Goal: Complete application form

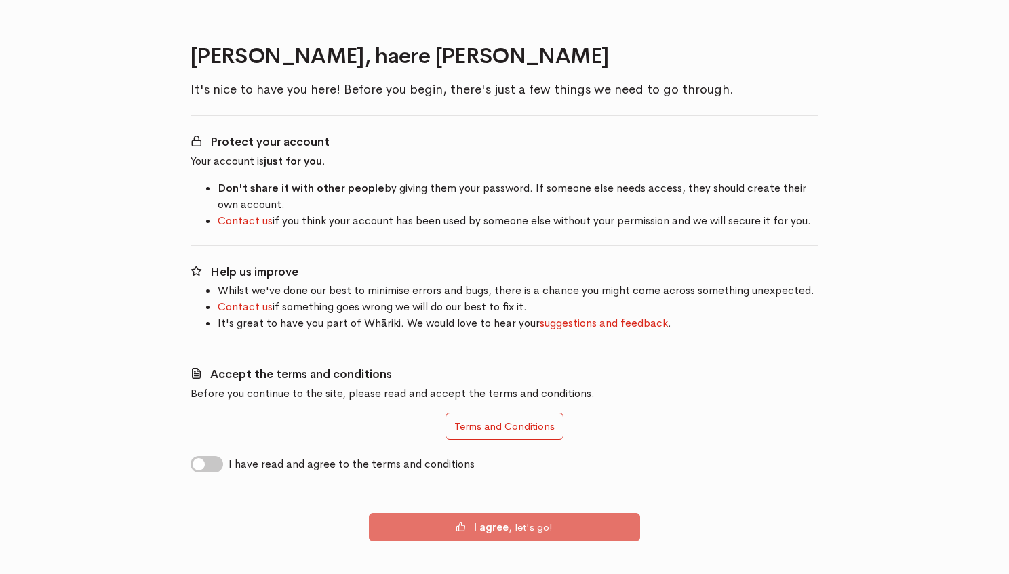
scroll to position [70, 0]
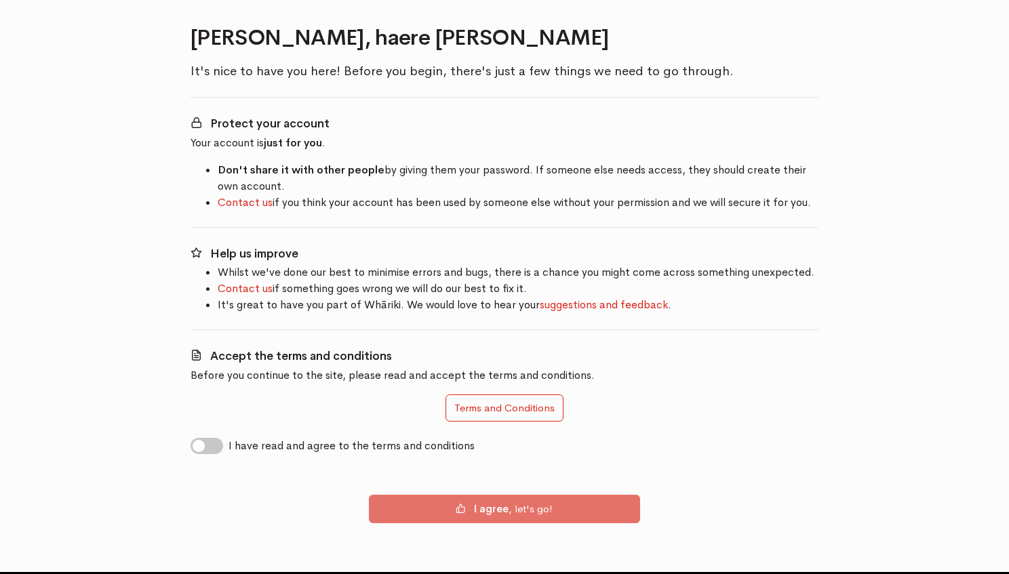
click at [228, 444] on label "I have read and agree to the terms and conditions" at bounding box center [351, 446] width 246 height 16
click at [201, 444] on input "I have read and agree to the terms and conditions" at bounding box center [195, 444] width 11 height 13
checkbox input "true"
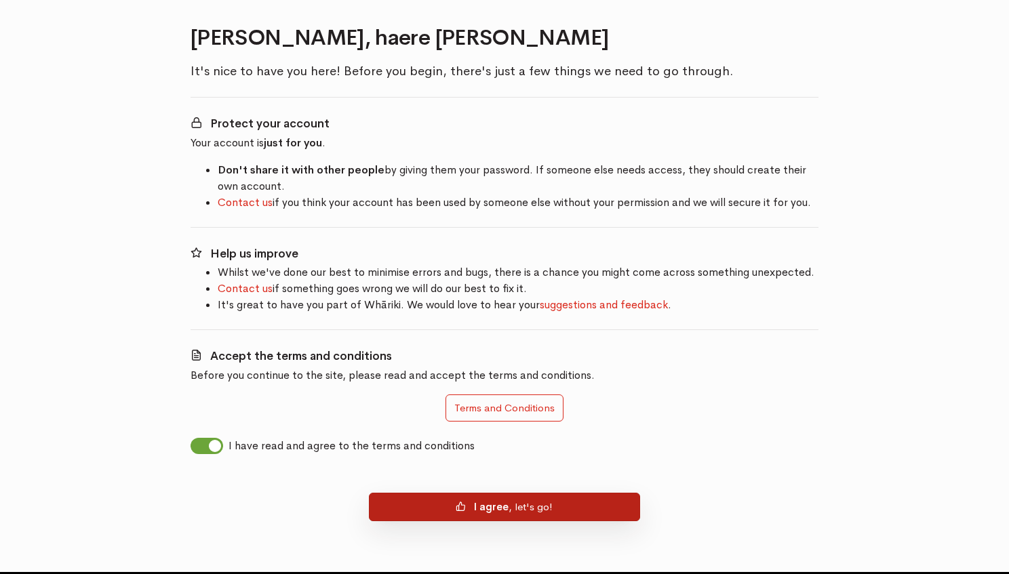
click at [426, 517] on button "I agree , let's go!" at bounding box center [504, 507] width 271 height 28
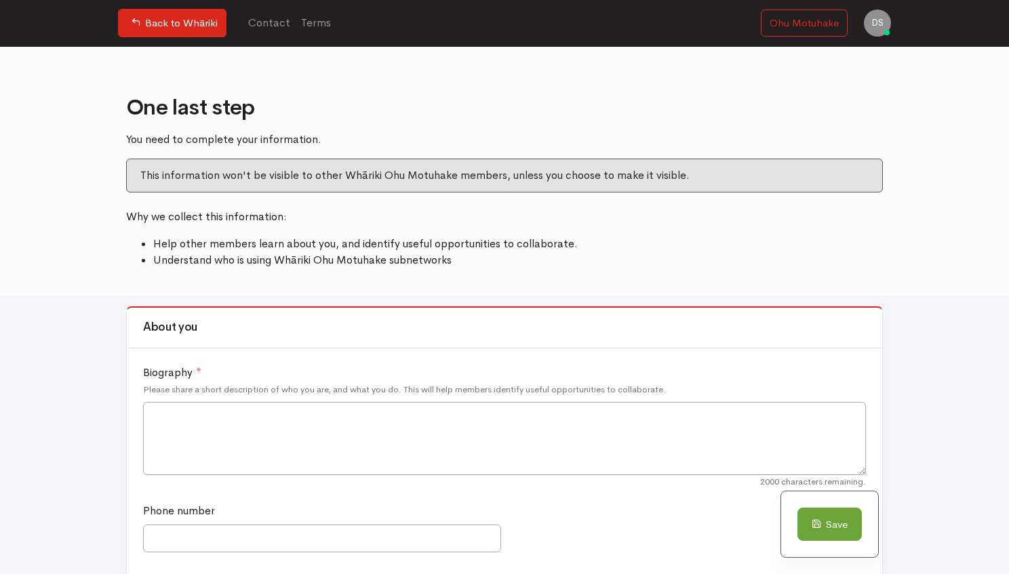
scroll to position [30, 0]
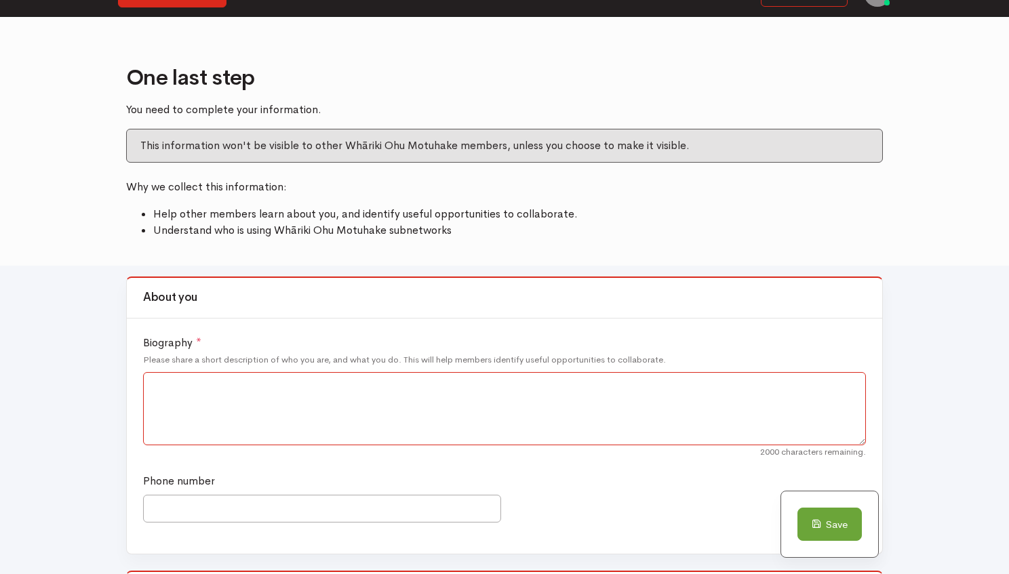
click at [329, 422] on textarea "Biography *" at bounding box center [504, 408] width 723 height 73
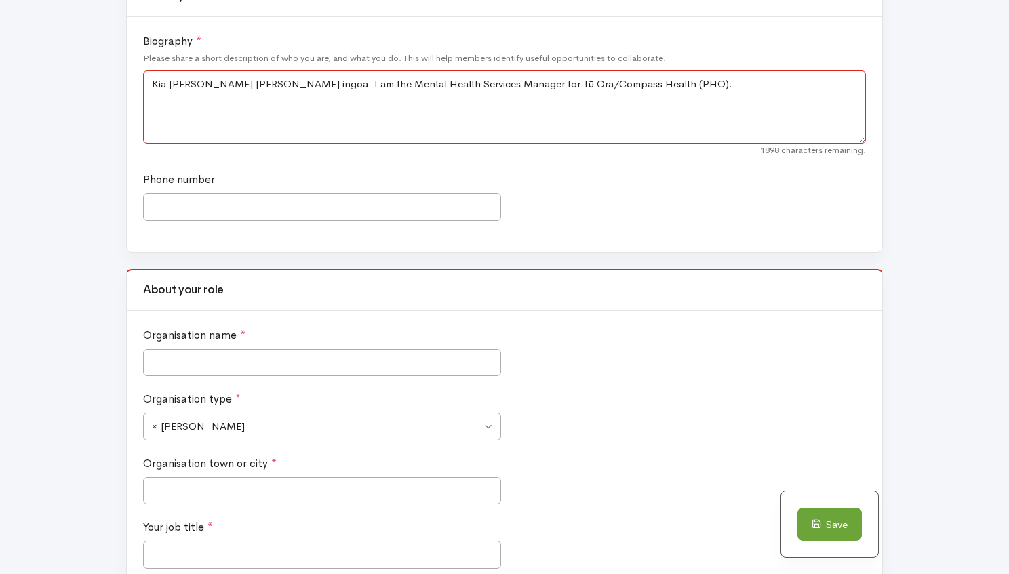
scroll to position [332, 0]
type textarea "Kia ora Ko Deb toku ingoa. I am the Mental Health Services Manager for Tū Ora/C…"
click at [275, 355] on input "Organisation name *" at bounding box center [322, 362] width 358 height 28
type input "Tuora"
type input "0223632869"
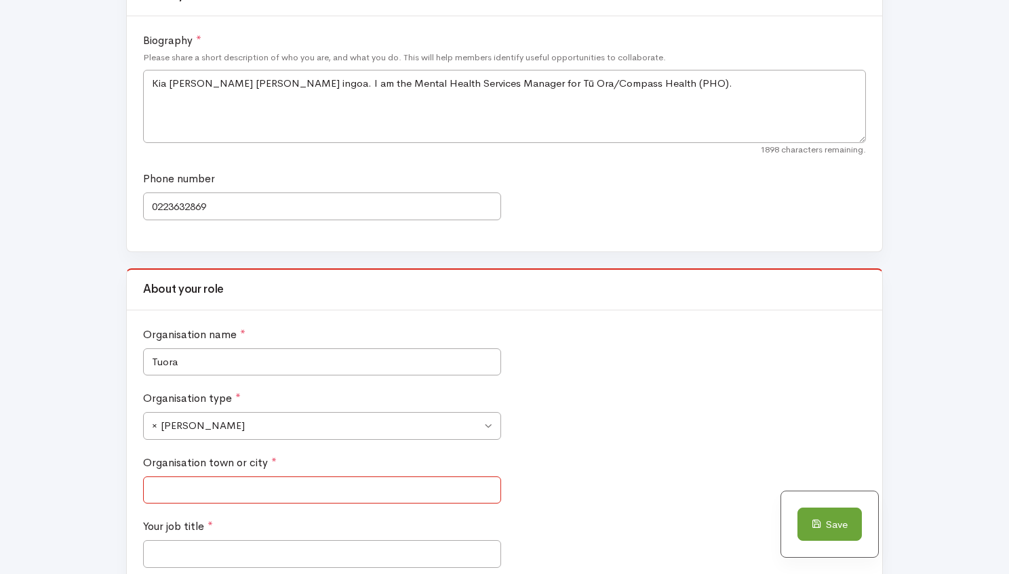
type input "Well"
click at [225, 202] on input "0223632869" at bounding box center [322, 207] width 358 height 28
type input "0"
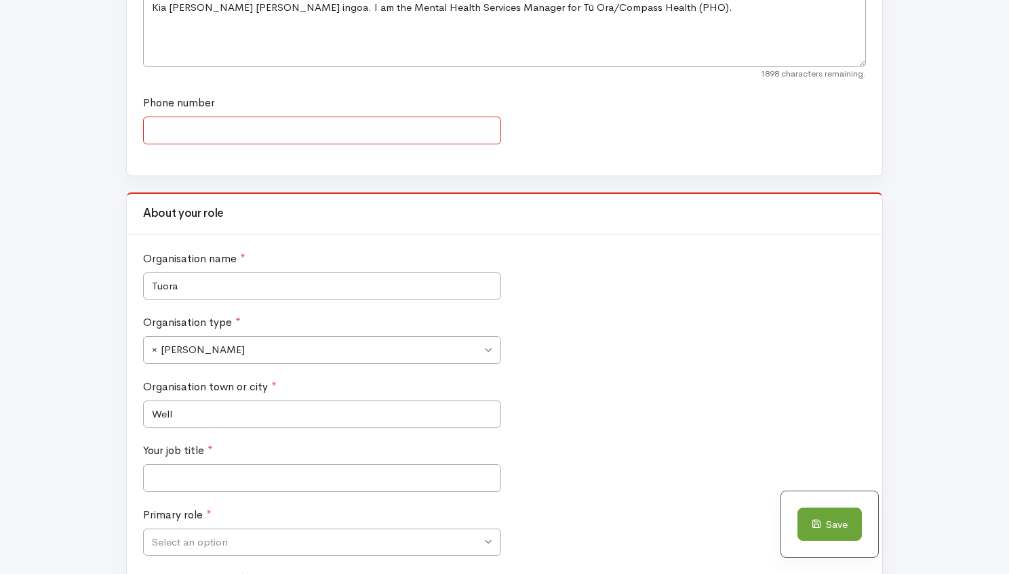
scroll to position [409, 0]
click at [198, 418] on input "Well" at bounding box center [322, 413] width 358 height 28
type input "Wellington"
type input "0223632869"
click at [215, 487] on input "Your job title *" at bounding box center [322, 477] width 358 height 28
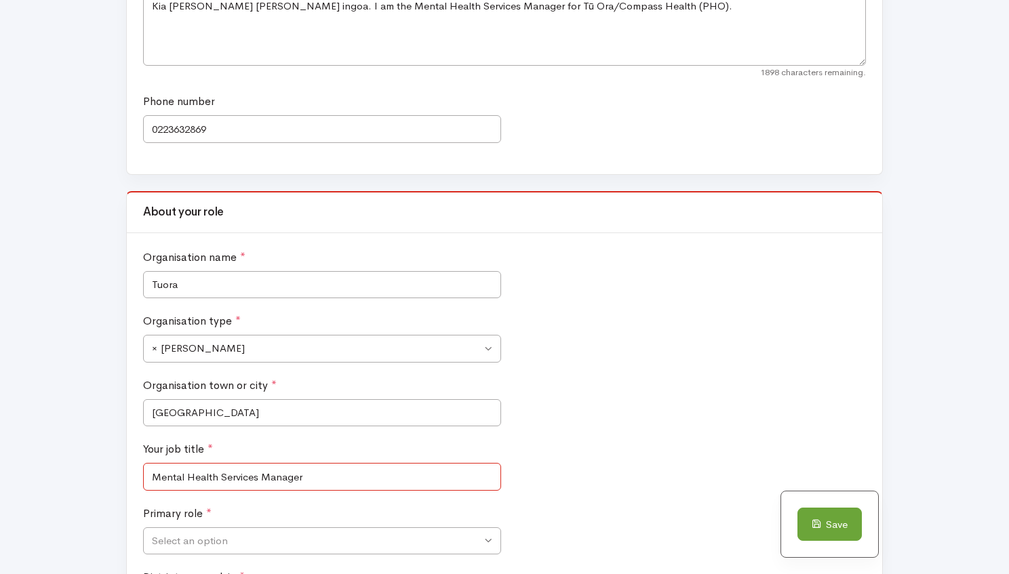
type input "Mental Health Services Manager"
click at [231, 551] on div "Save" at bounding box center [496, 533] width 757 height 84
click at [229, 541] on div "Save" at bounding box center [496, 533] width 757 height 84
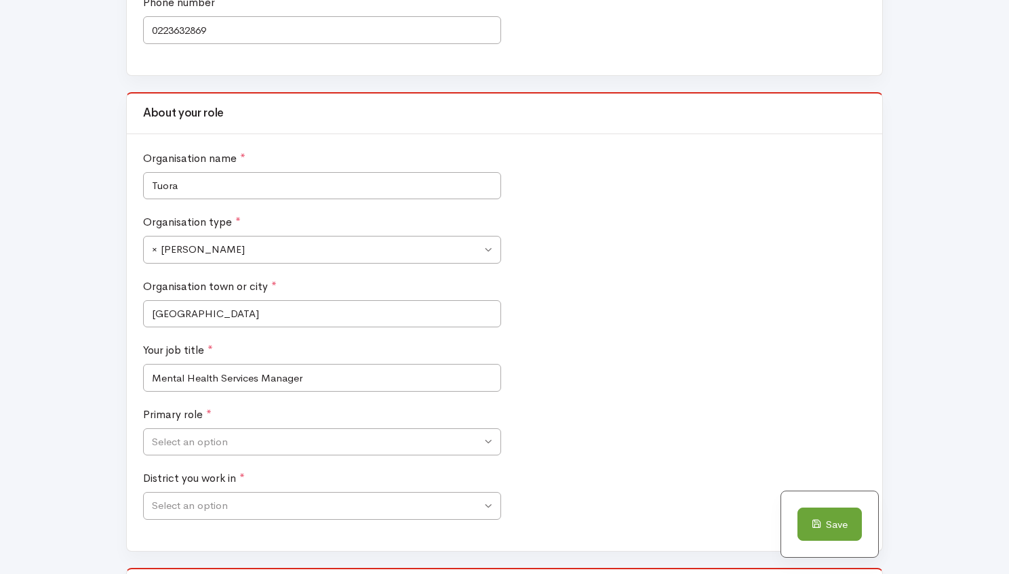
scroll to position [510, 0]
click at [488, 443] on span "Select an option" at bounding box center [322, 441] width 358 height 28
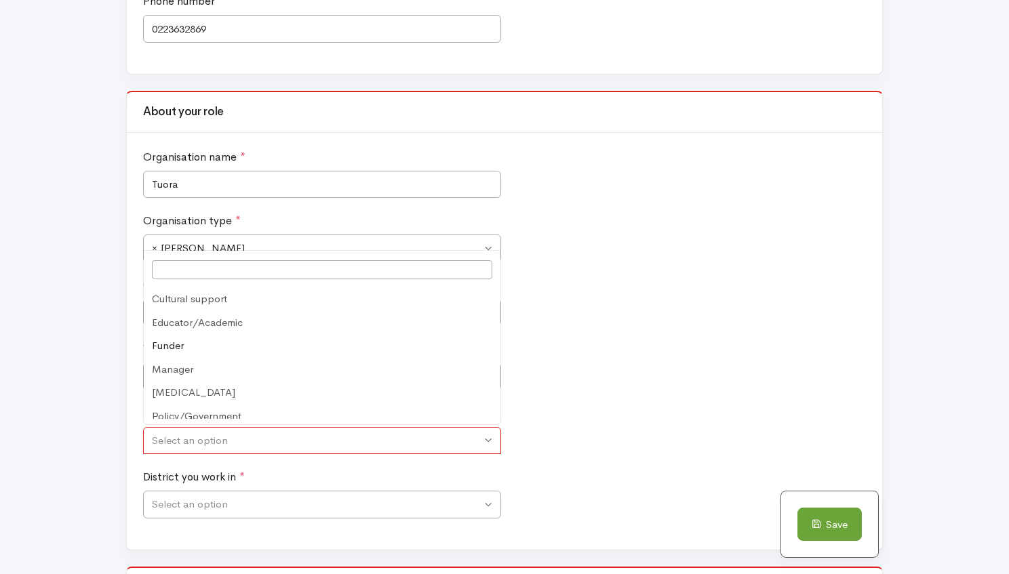
scroll to position [142, 0]
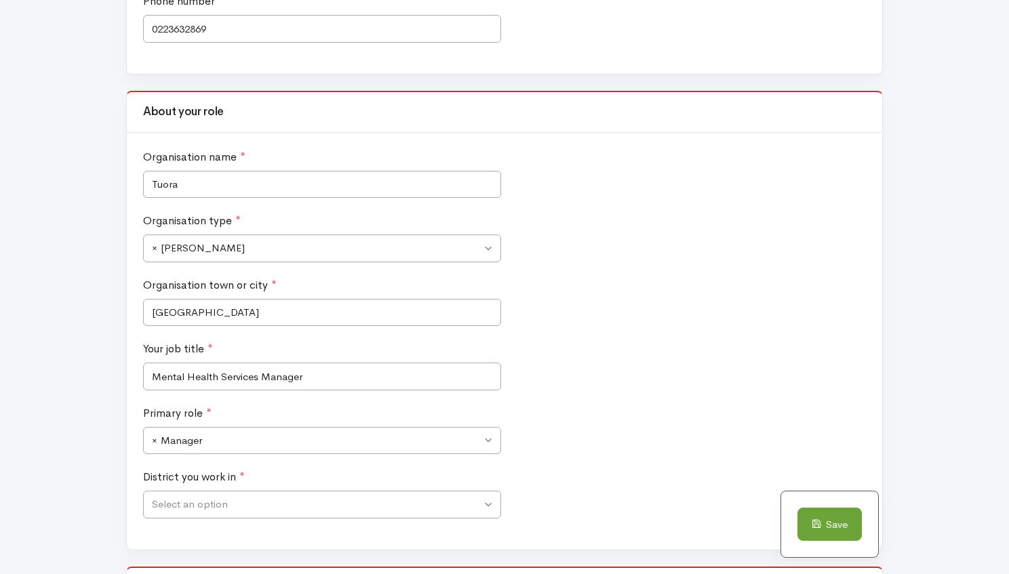
click at [315, 500] on div "Save" at bounding box center [496, 533] width 757 height 84
click at [489, 503] on div "Save" at bounding box center [496, 533] width 757 height 84
click at [481, 503] on div "Save" at bounding box center [496, 533] width 757 height 84
click at [230, 503] on div "Save" at bounding box center [496, 533] width 757 height 84
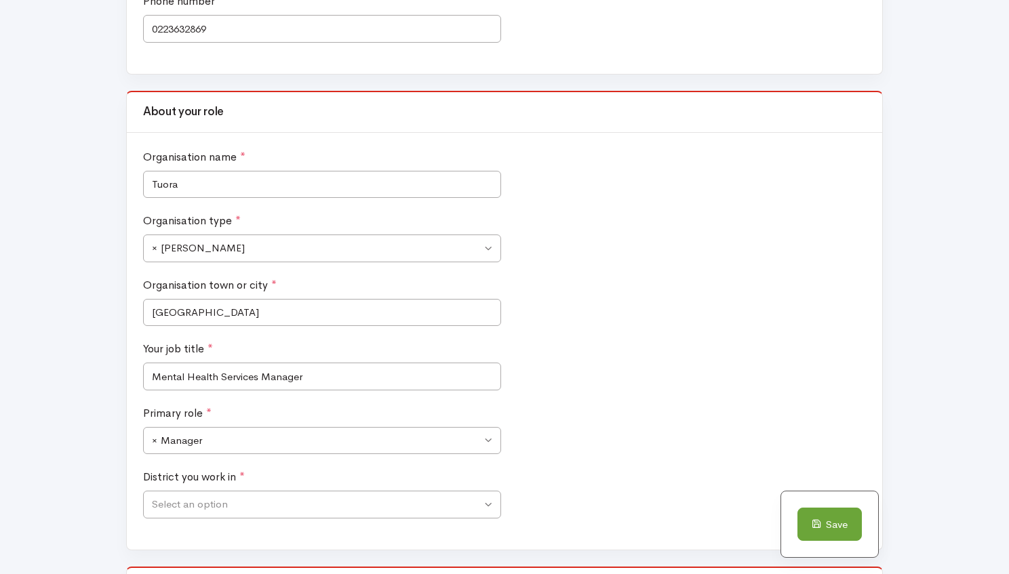
click at [230, 503] on div "Save" at bounding box center [496, 533] width 757 height 84
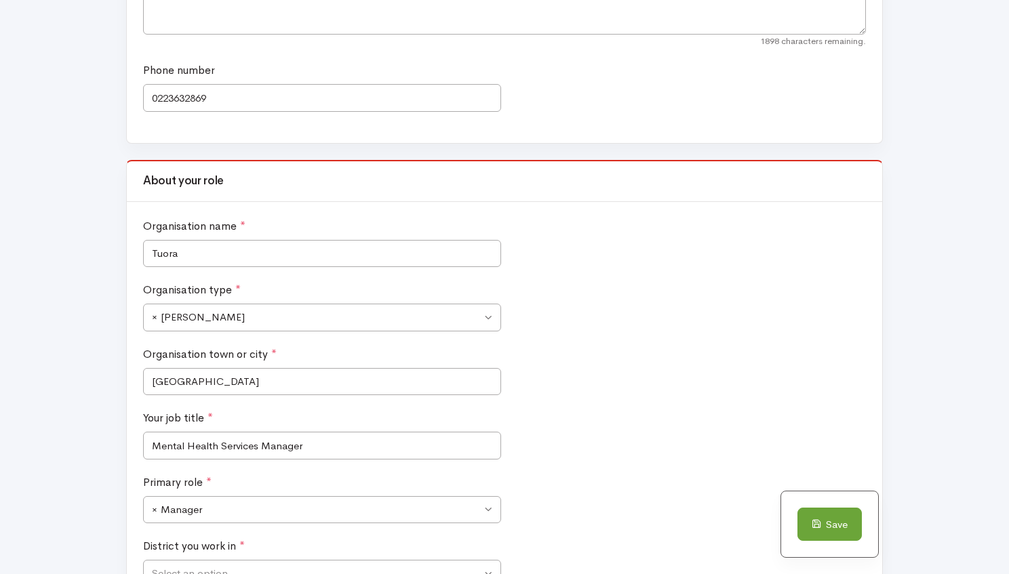
scroll to position [435, 0]
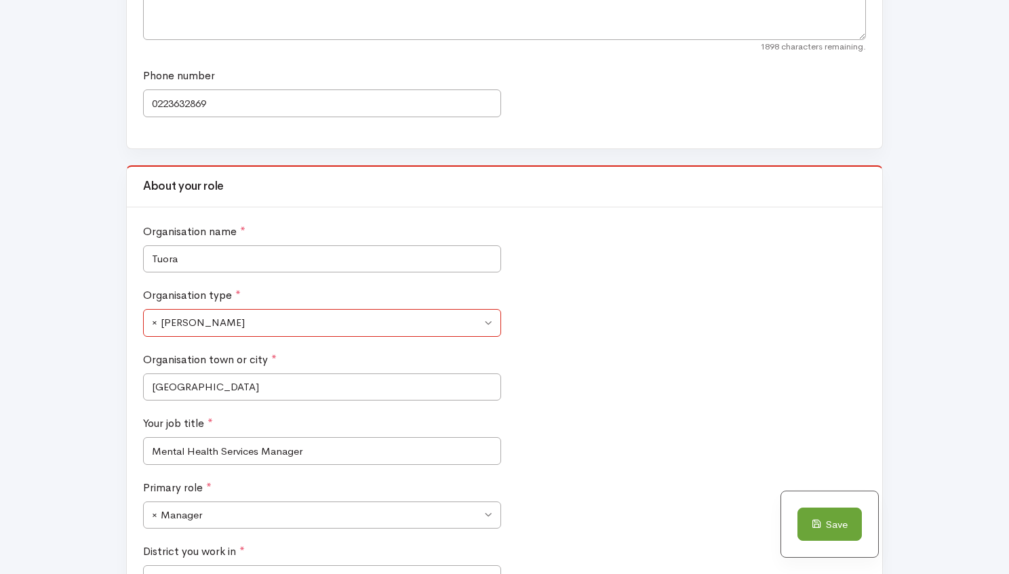
click at [489, 321] on span "× Ara Poutama" at bounding box center [322, 323] width 358 height 28
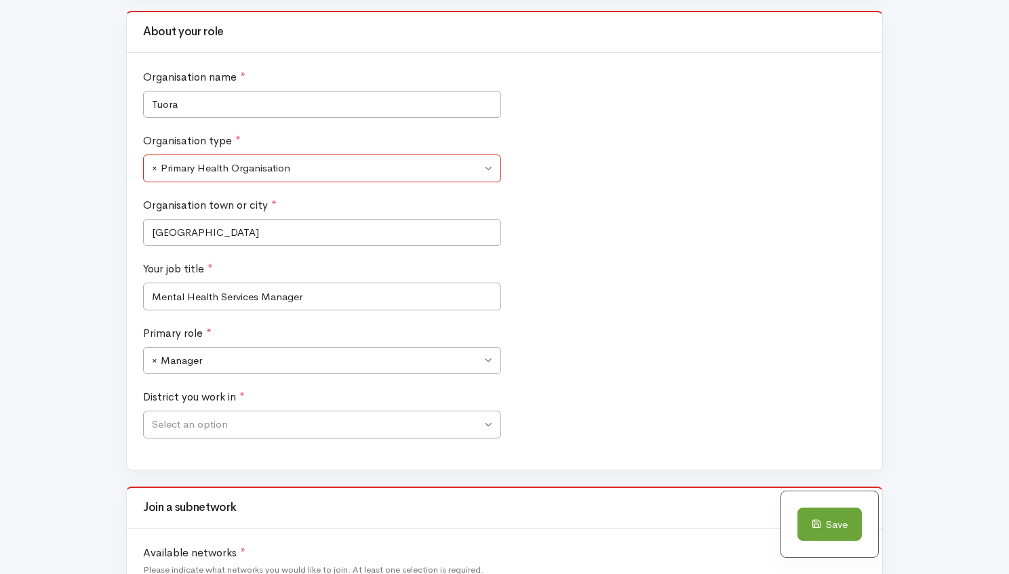
scroll to position [592, 0]
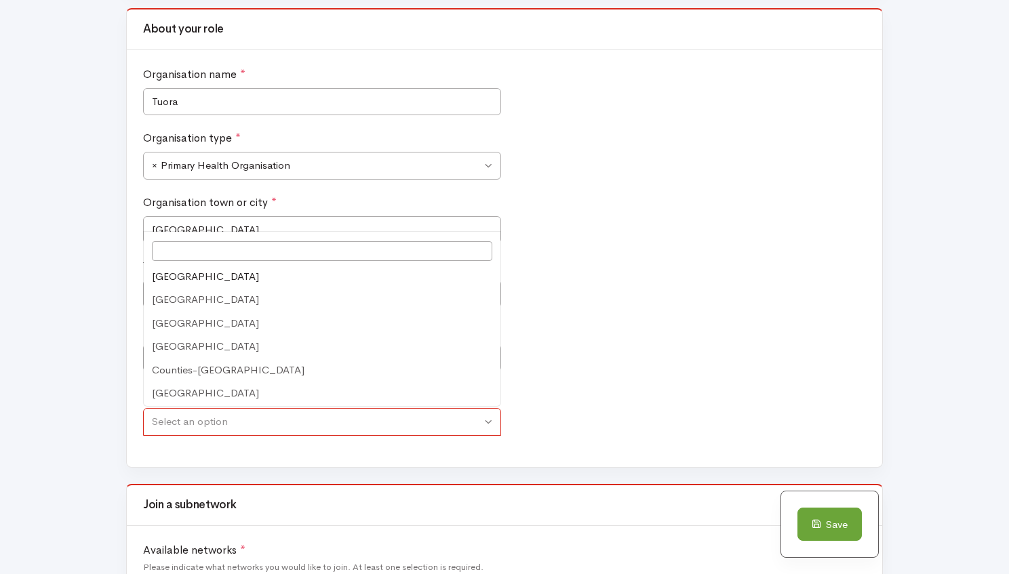
click at [228, 418] on span "Select an option" at bounding box center [316, 422] width 329 height 16
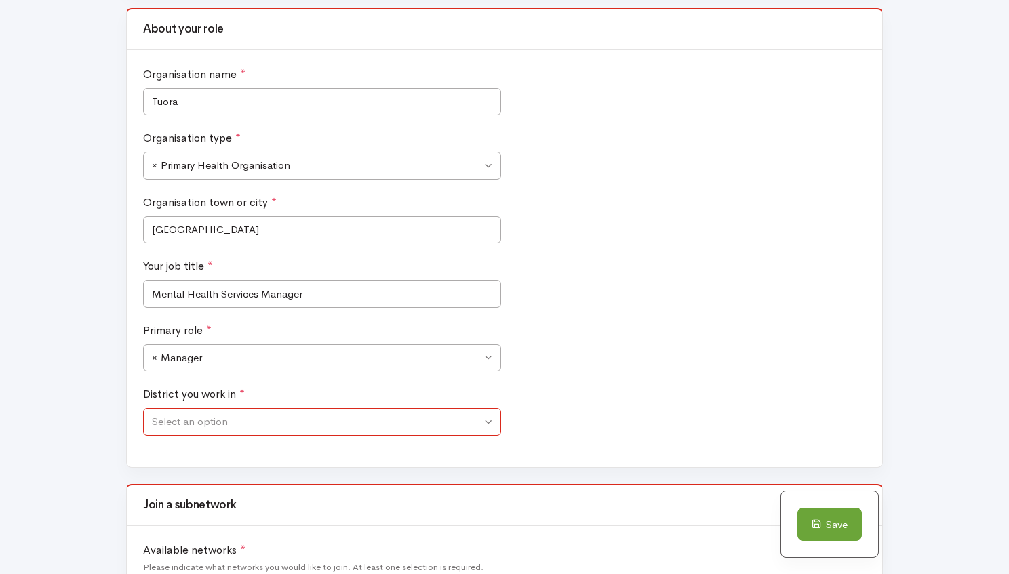
click at [228, 418] on span "Select an option" at bounding box center [316, 422] width 329 height 16
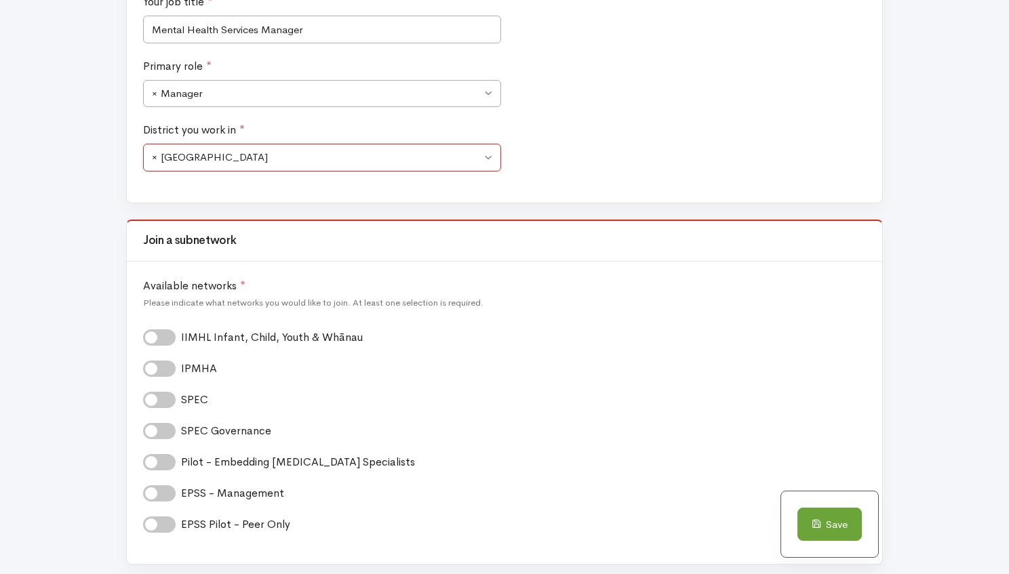
scroll to position [859, 0]
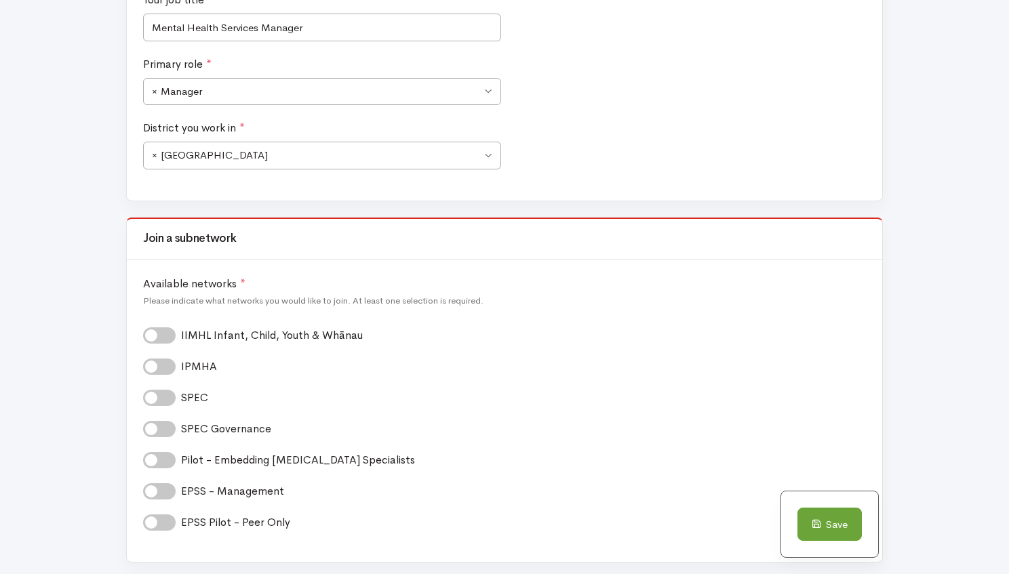
click at [181, 361] on label "IPMHA *" at bounding box center [203, 367] width 45 height 16
click at [154, 361] on input "IPMHA *" at bounding box center [148, 365] width 11 height 13
checkbox input "true"
click at [181, 333] on label "IIMHL Infant, Child, Youth & Whānau *" at bounding box center [276, 335] width 190 height 16
click at [154, 333] on input "IIMHL Infant, Child, Youth & Whānau *" at bounding box center [148, 333] width 11 height 13
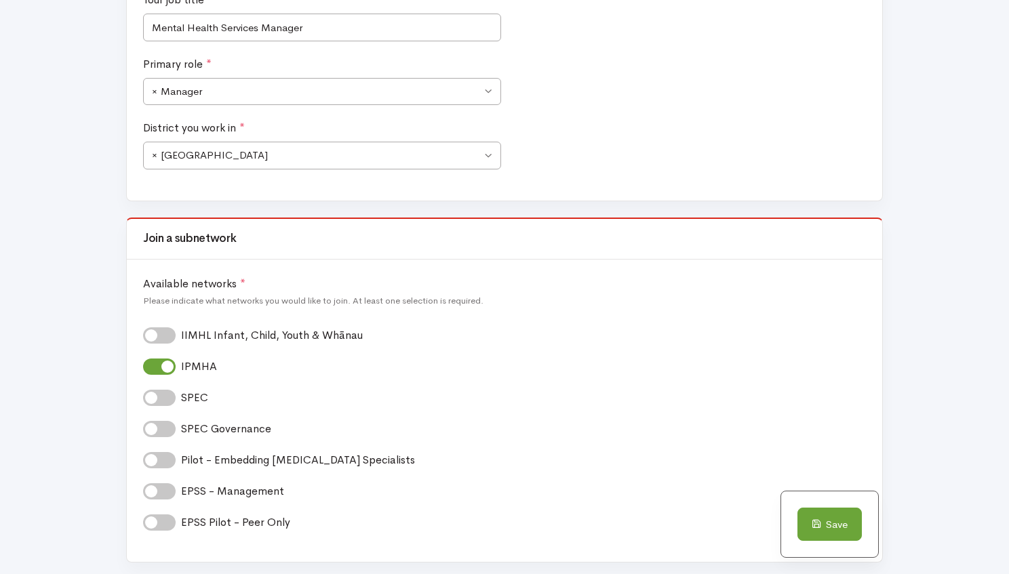
checkbox input "true"
click at [838, 529] on button "Save" at bounding box center [829, 525] width 64 height 34
